Goal: Task Accomplishment & Management: Use online tool/utility

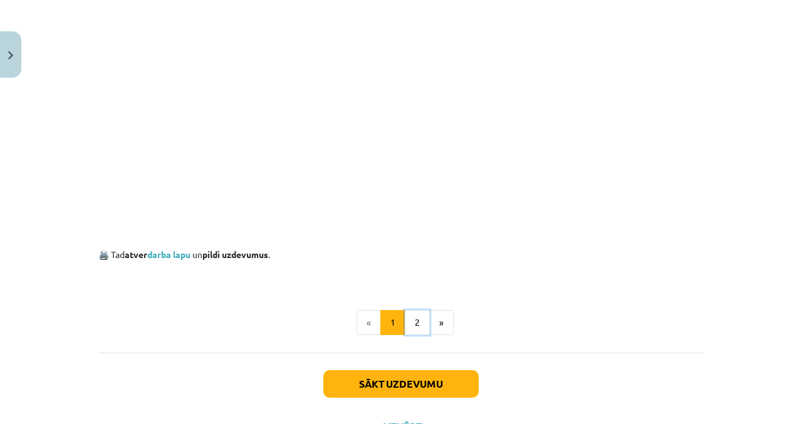
click at [416, 324] on button "2" at bounding box center [417, 322] width 25 height 25
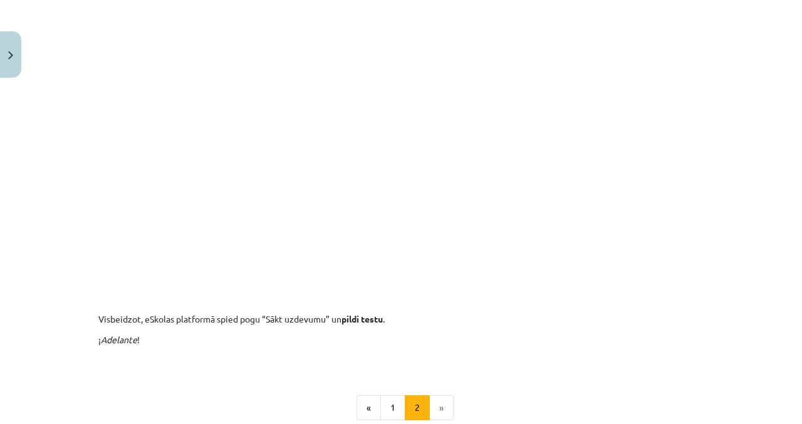
scroll to position [470, 0]
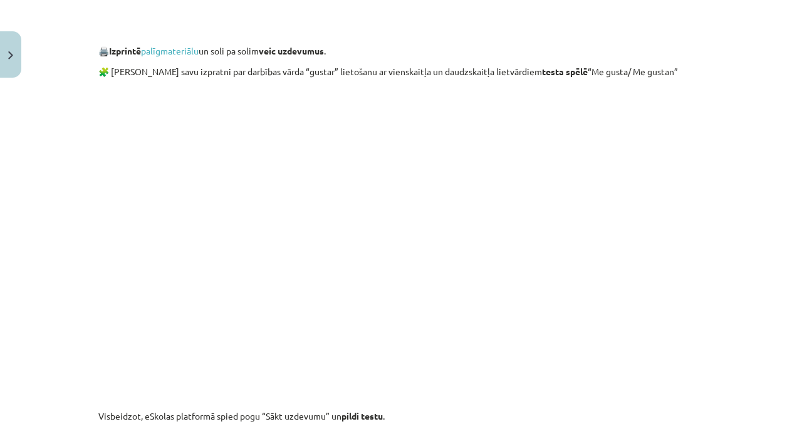
click at [741, 91] on div "Mācību tēma: Spāņu valodas b1 - 10. klases 2. ieskaites mācību materiāls #5 Tem…" at bounding box center [401, 212] width 802 height 424
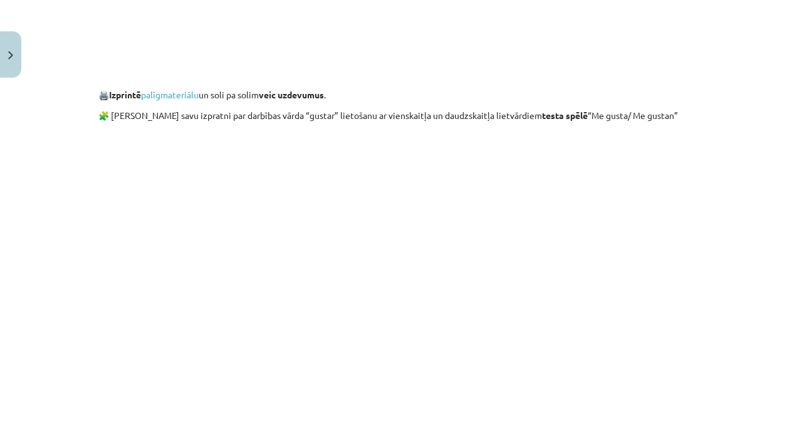
click at [711, 272] on div "Mācību tēma: Spāņu valodas b1 - 10. klases 2. ieskaites mācību materiāls #5 Tem…" at bounding box center [401, 212] width 802 height 424
click at [710, 285] on div "8 XP Saņemsi Grūts 418 pilda Apraksts Uzdevums Palīdzība 🧩 Jauno vārdiņu apguve…" at bounding box center [401, 165] width 620 height 1016
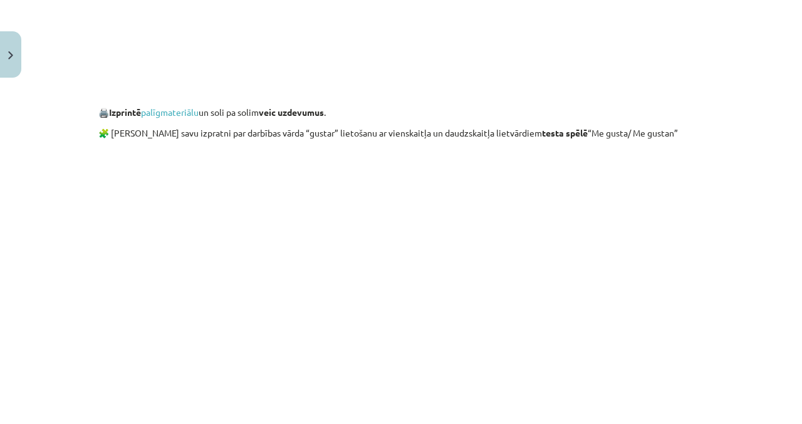
click at [185, 114] on link "palīgmateriālu" at bounding box center [170, 111] width 58 height 11
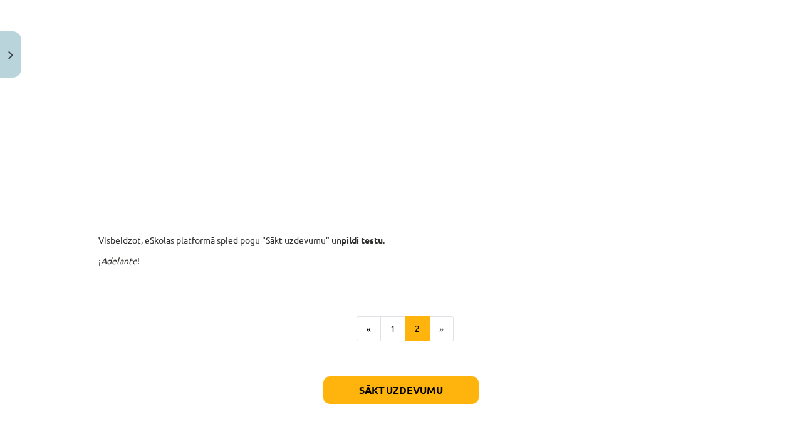
scroll to position [654, 0]
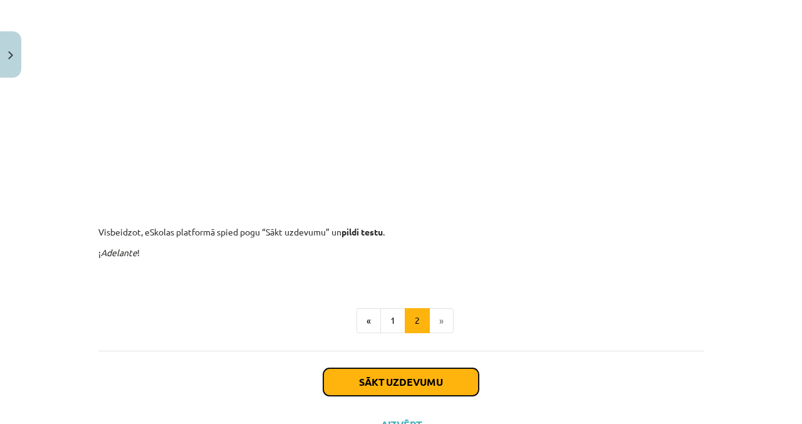
click at [387, 384] on button "Sākt uzdevumu" at bounding box center [400, 382] width 155 height 28
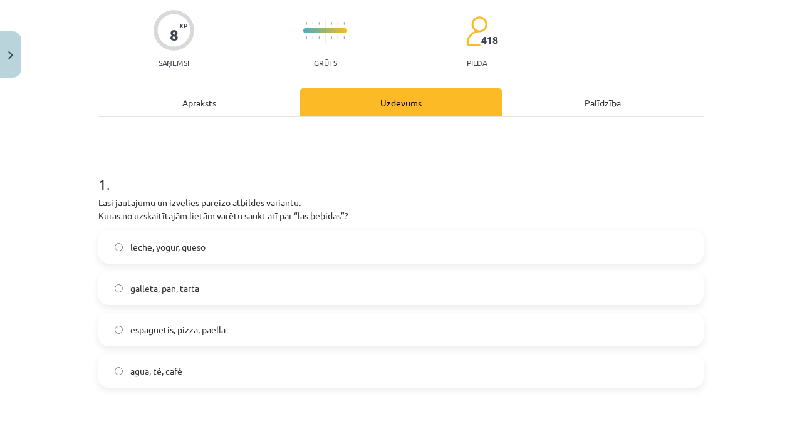
scroll to position [98, 0]
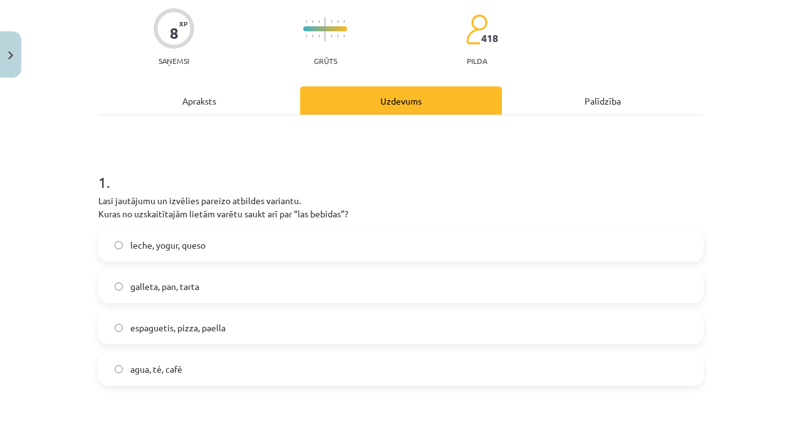
click at [210, 381] on label "agua, té, café" at bounding box center [401, 368] width 602 height 31
click at [422, 20] on div "8 XP Saņemsi Grūts 418 pilda" at bounding box center [400, 33] width 605 height 64
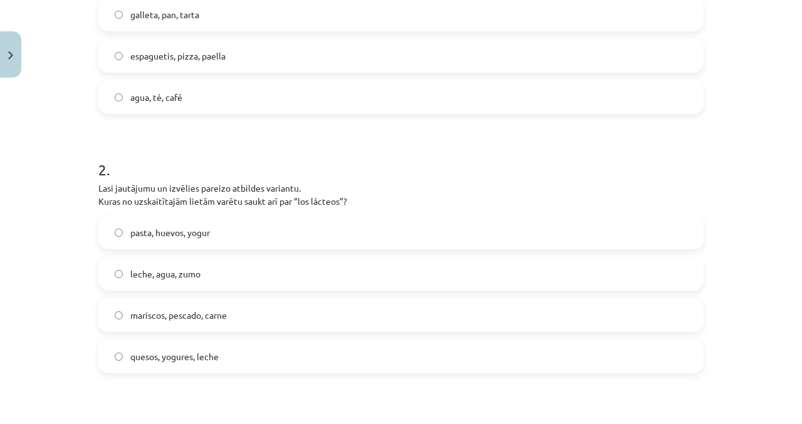
scroll to position [373, 0]
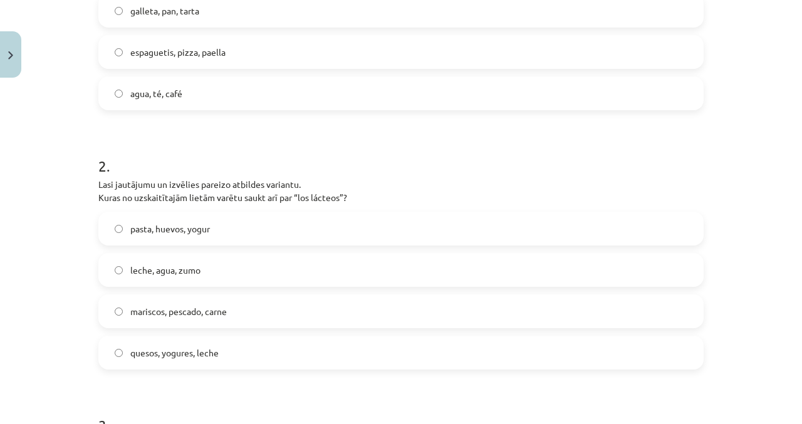
click at [232, 357] on label "quesos, yogures, leche" at bounding box center [401, 352] width 602 height 31
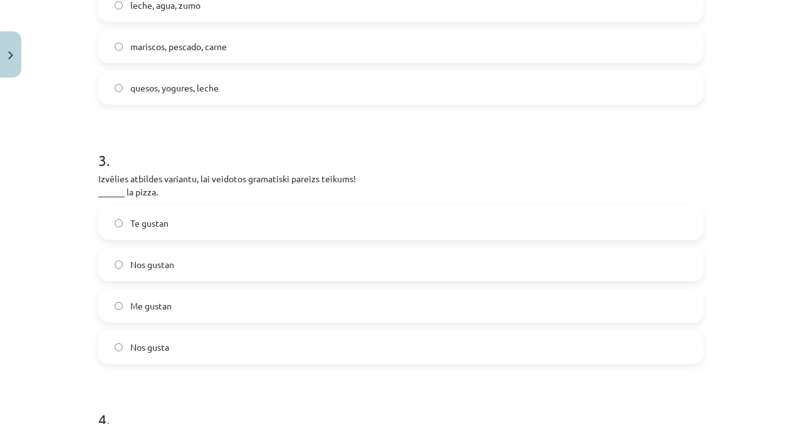
scroll to position [639, 0]
click at [200, 306] on label "Me gustan" at bounding box center [401, 304] width 602 height 31
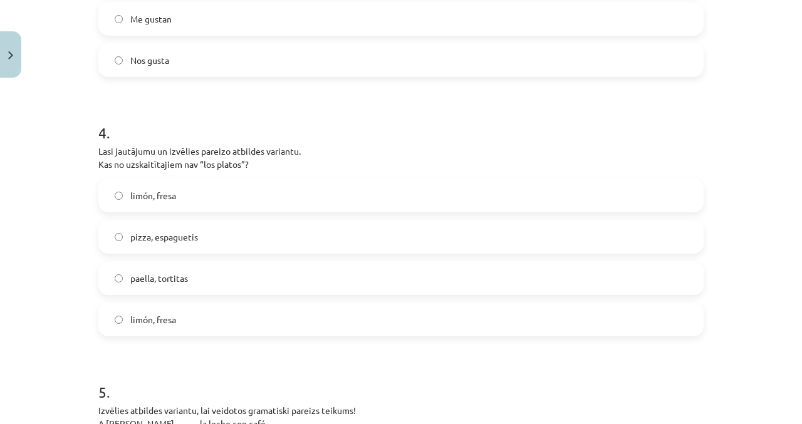
scroll to position [924, 0]
click at [252, 242] on label "pizza, espaguetis" at bounding box center [401, 237] width 602 height 31
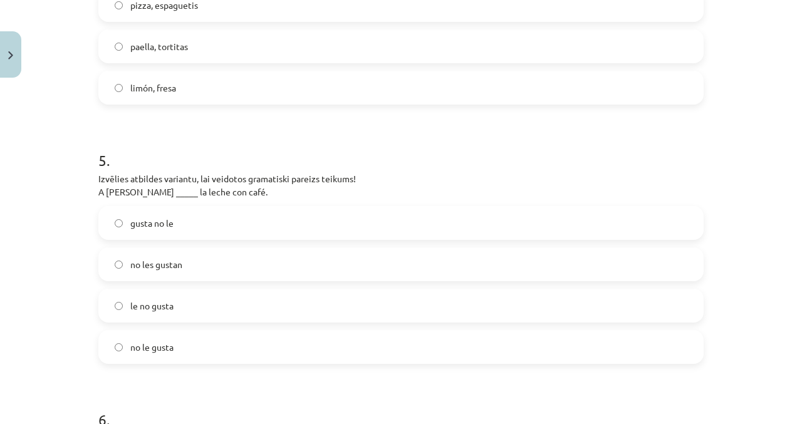
scroll to position [1157, 0]
click at [308, 339] on label "no le gusta" at bounding box center [401, 346] width 602 height 31
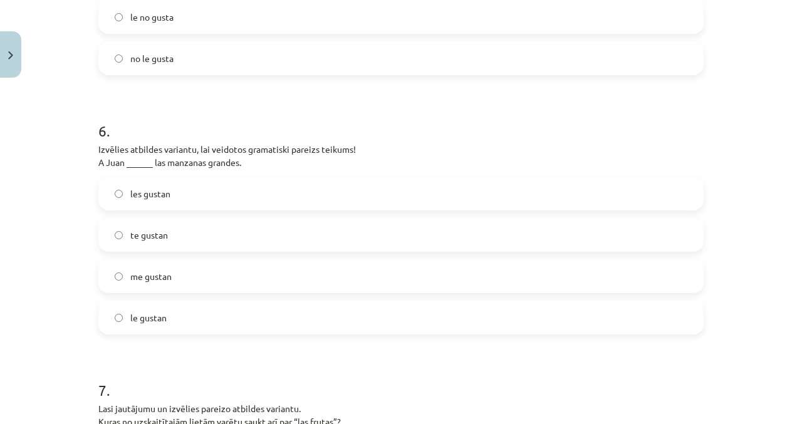
scroll to position [1446, 0]
click at [454, 3] on label "le no gusta" at bounding box center [401, 15] width 602 height 31
click at [203, 327] on label "le gustan" at bounding box center [401, 316] width 602 height 31
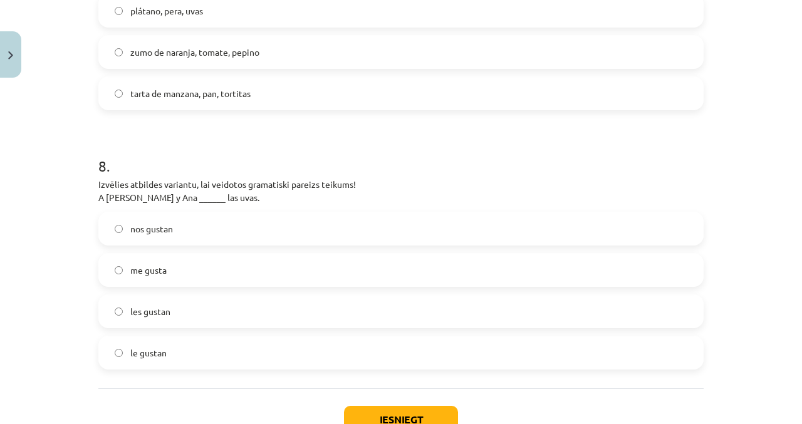
scroll to position [1966, 0]
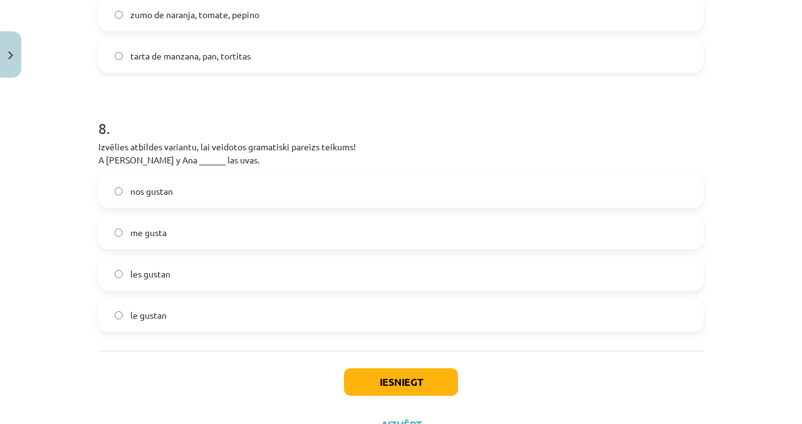
click at [241, 275] on label "les gustan" at bounding box center [401, 273] width 602 height 31
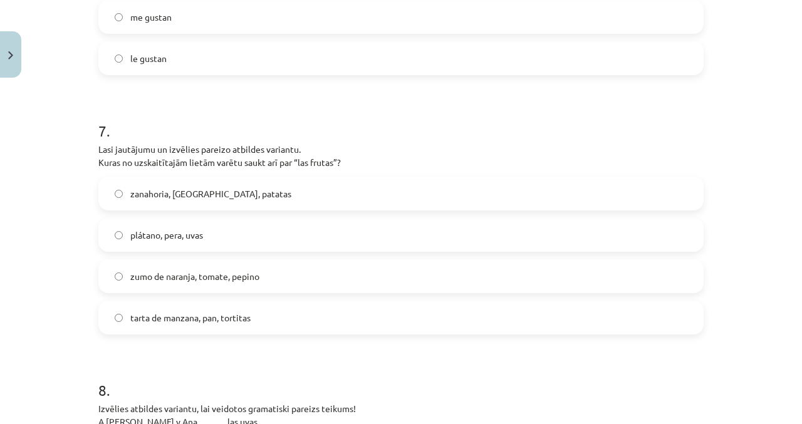
scroll to position [1704, 0]
click at [257, 244] on label "plátano, pera, uvas" at bounding box center [401, 234] width 602 height 31
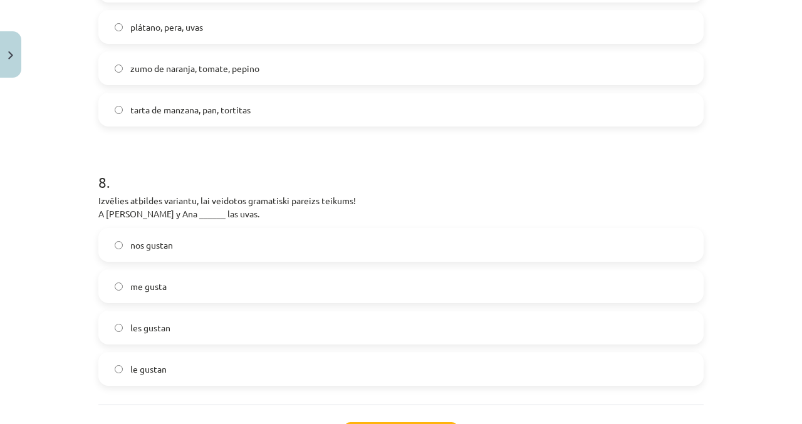
scroll to position [1966, 0]
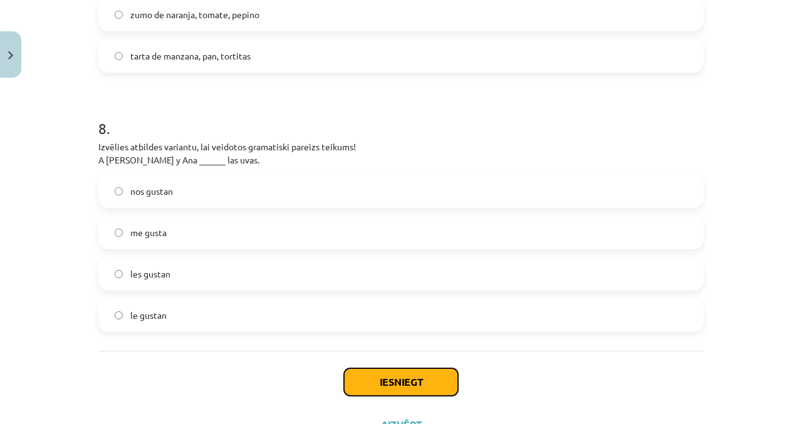
click at [397, 386] on button "Iesniegt" at bounding box center [401, 382] width 114 height 28
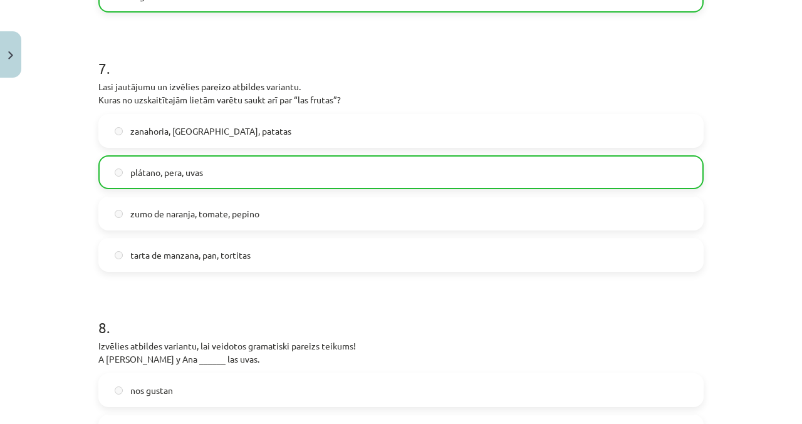
scroll to position [2005, 0]
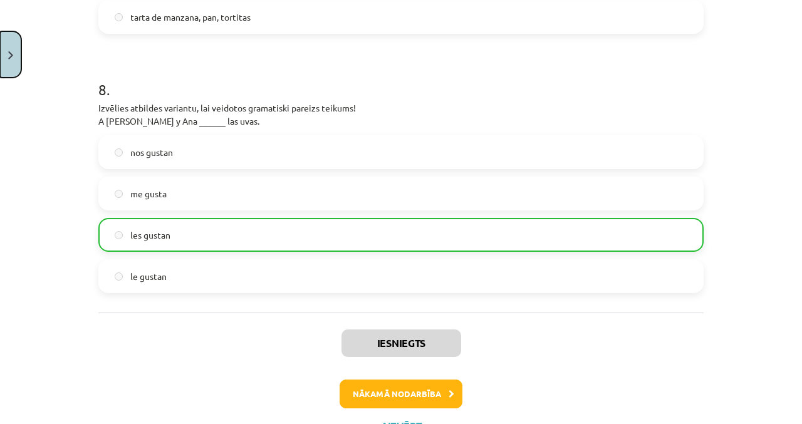
click at [11, 46] on button "Close" at bounding box center [10, 54] width 21 height 46
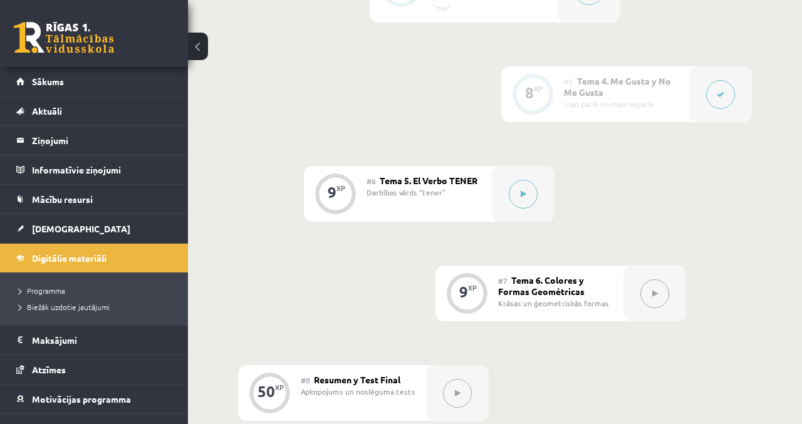
scroll to position [807, 0]
click at [528, 196] on button at bounding box center [522, 193] width 29 height 29
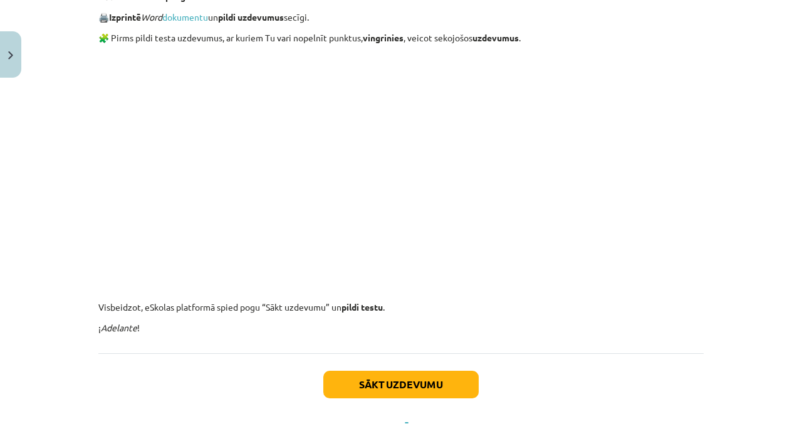
scroll to position [1203, 0]
